Goal: Browse casually

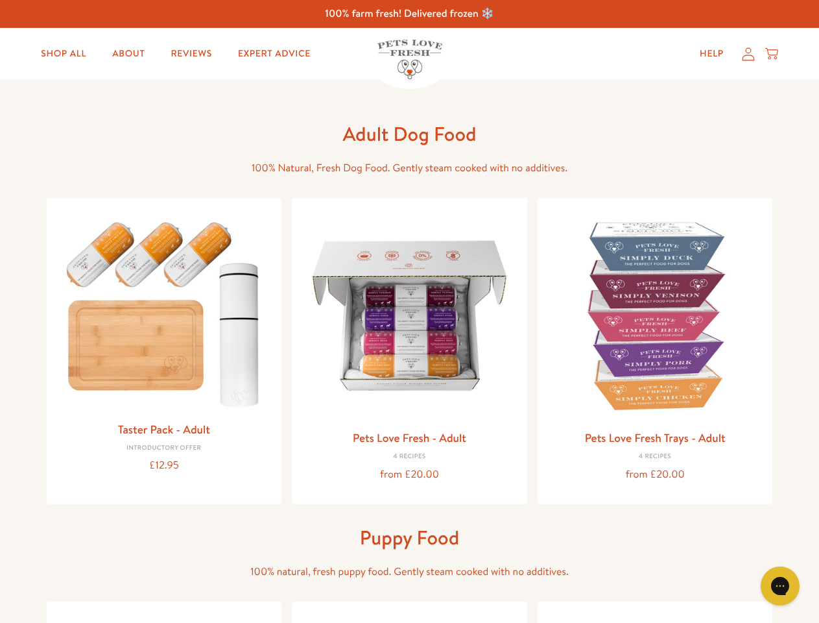
click at [781, 586] on icon "Open gorgias live chat" at bounding box center [780, 585] width 12 height 12
